Goal: Submit feedback/report problem

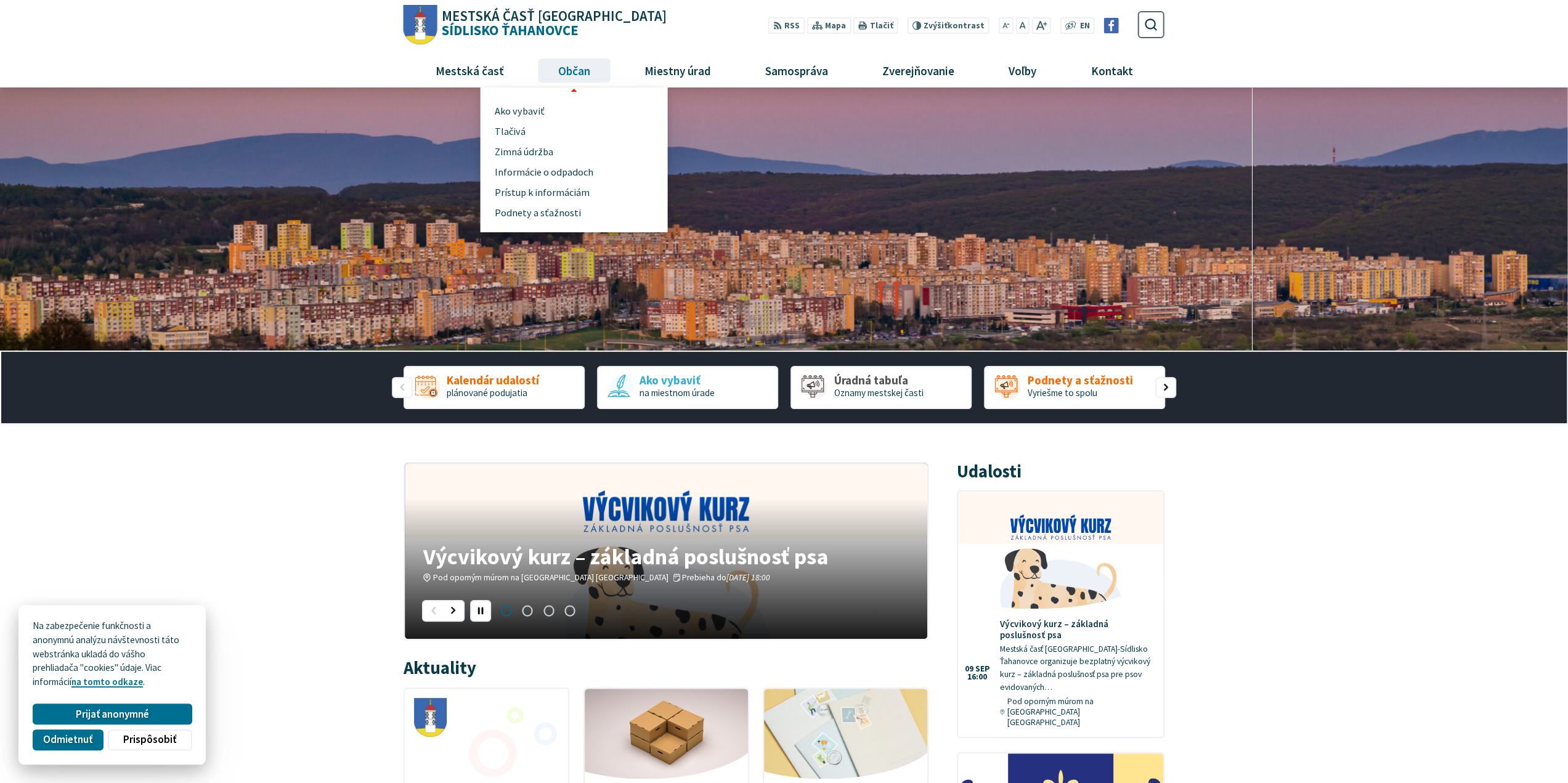
click at [571, 73] on span "Občan" at bounding box center [574, 70] width 41 height 33
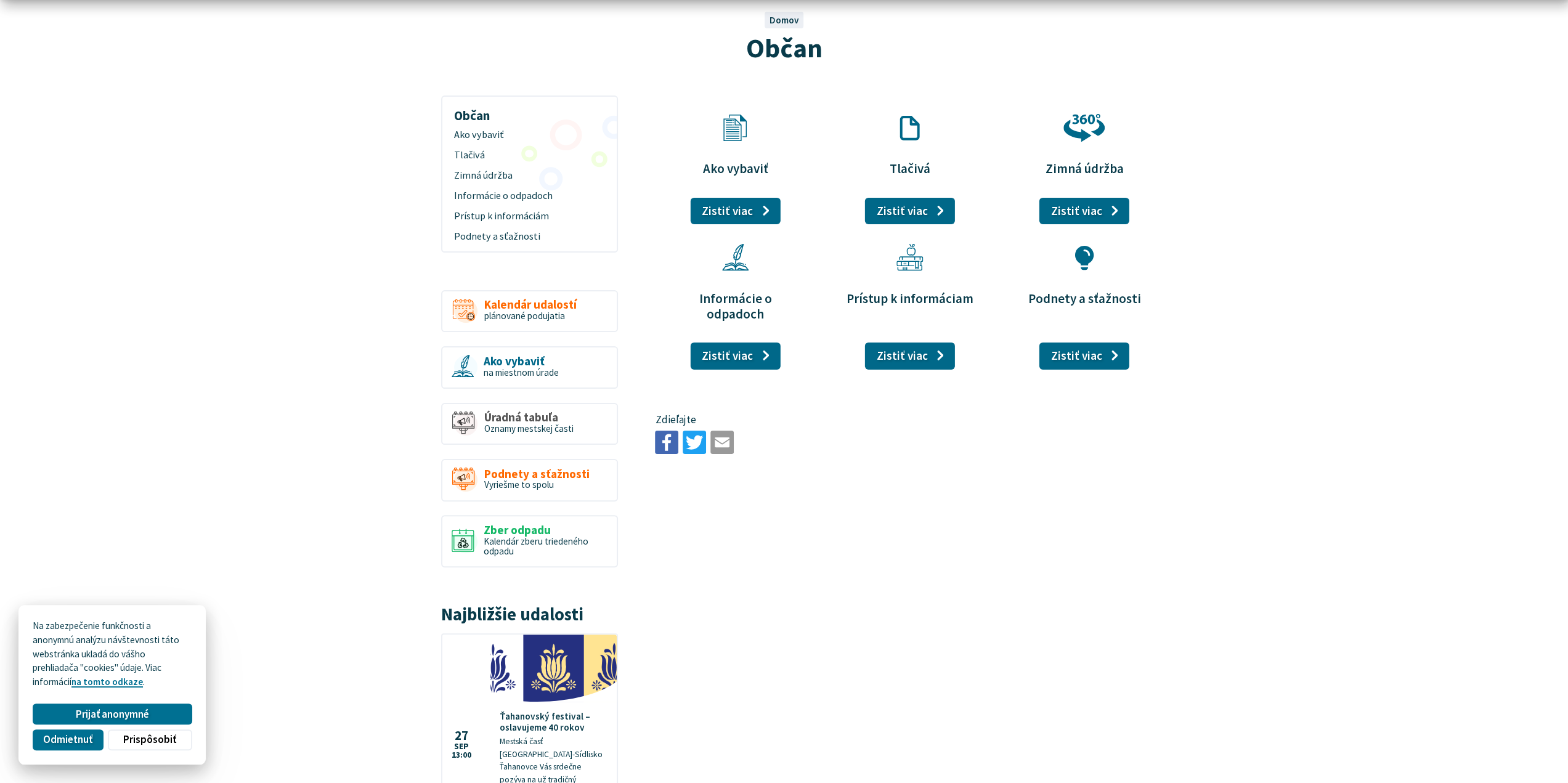
scroll to position [123, 0]
drag, startPoint x: 501, startPoint y: 237, endPoint x: 511, endPoint y: 241, distance: 10.8
click at [502, 237] on span "Podnety a sťažnosti" at bounding box center [530, 236] width 151 height 21
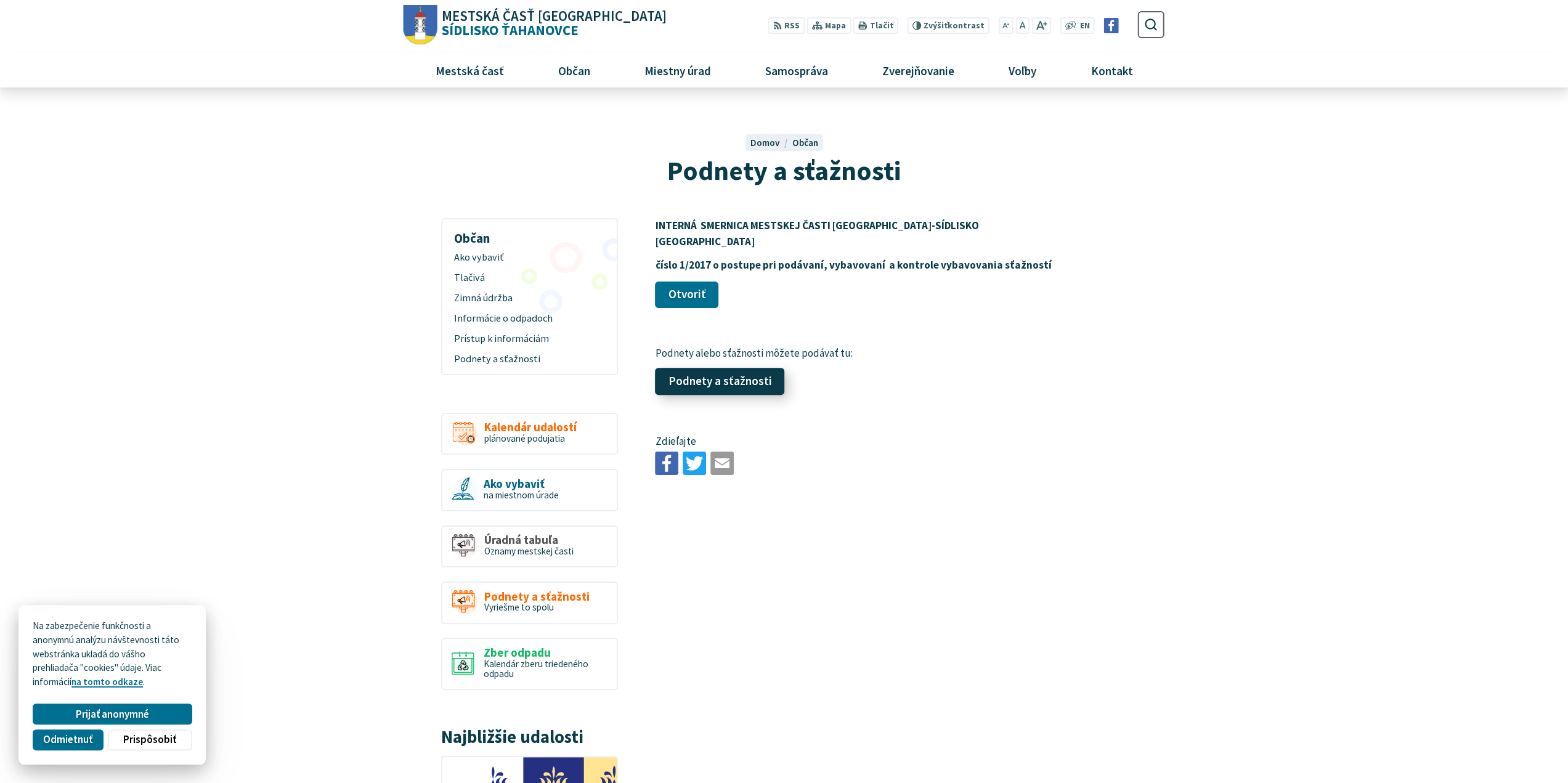
click at [722, 368] on link "Podnety a sťažnosti" at bounding box center [719, 382] width 129 height 27
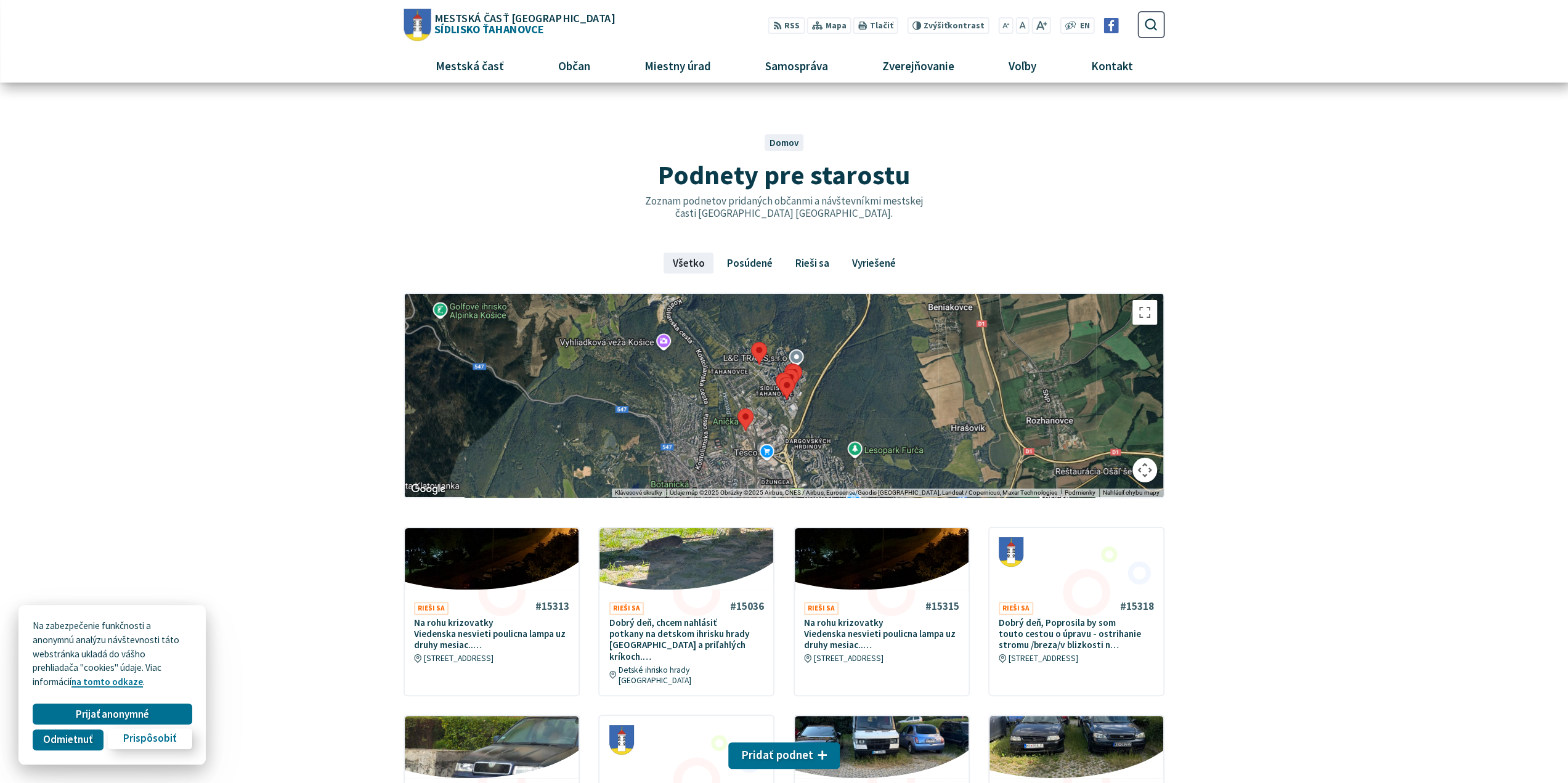
click at [144, 743] on span "Prispôsobiť" at bounding box center [150, 740] width 53 height 13
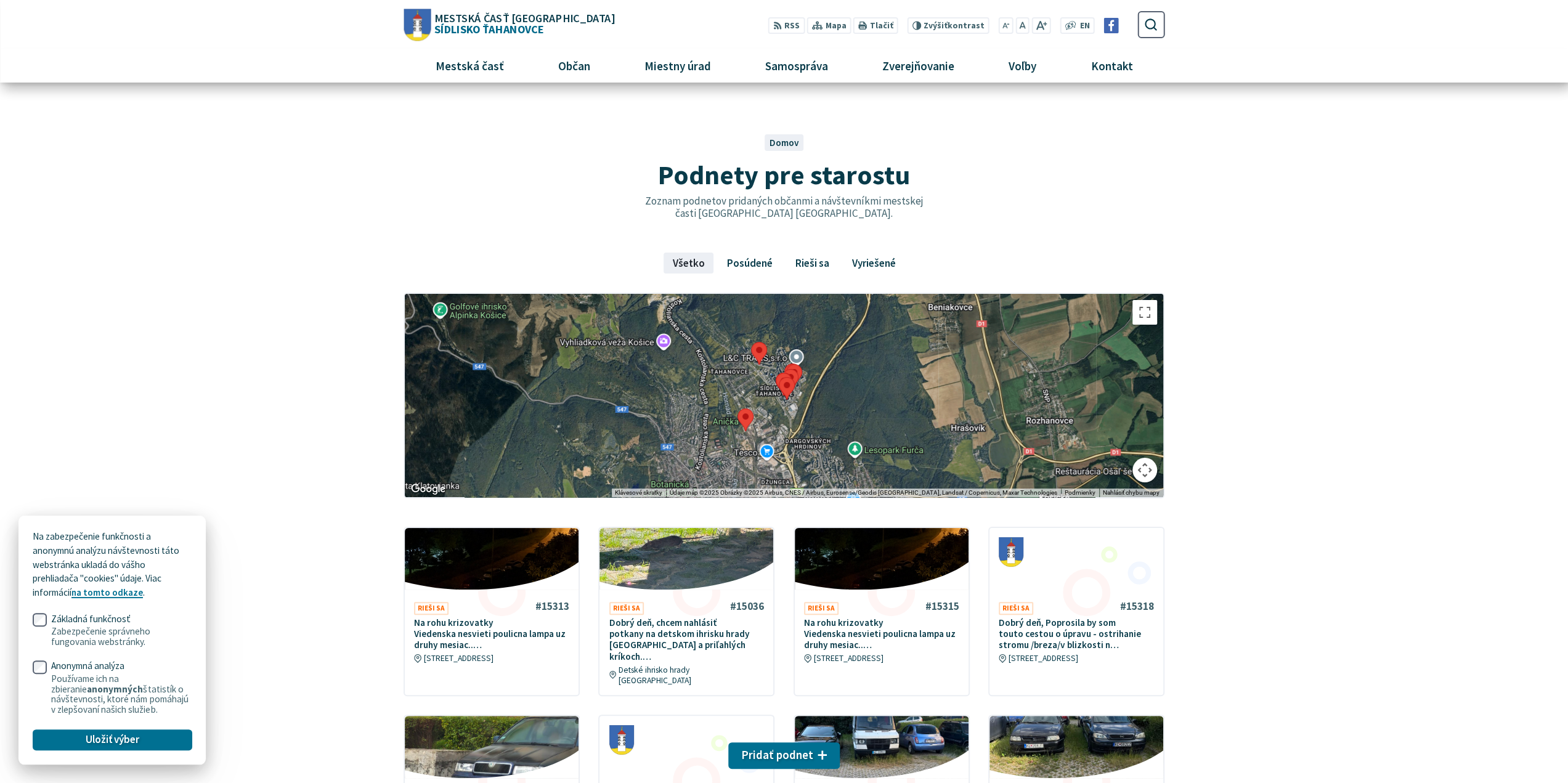
click at [95, 738] on span "Uložiť výber" at bounding box center [112, 740] width 54 height 13
